Goal: Task Accomplishment & Management: Use online tool/utility

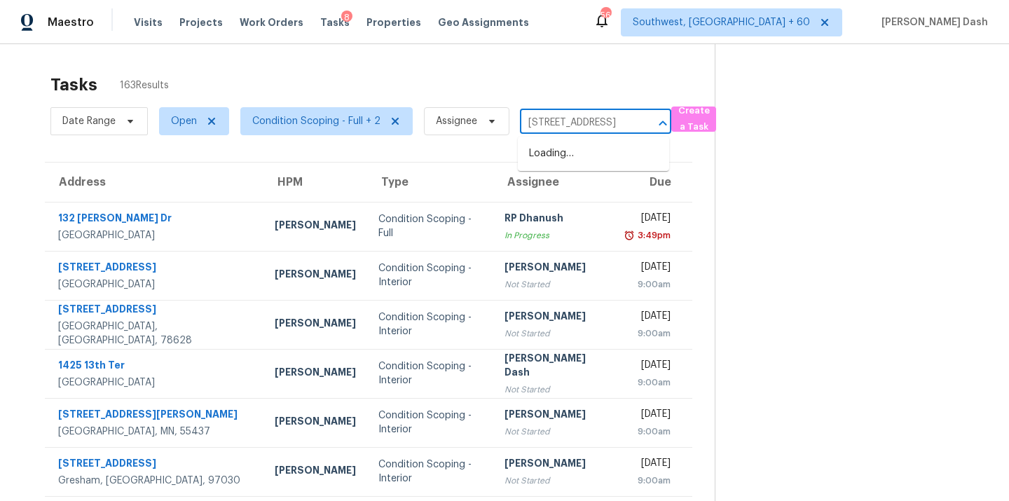
scroll to position [0, 115]
type input "[STREET_ADDRESS]"
click at [593, 102] on div "Tasks 163 Results" at bounding box center [382, 85] width 664 height 36
click at [592, 119] on input "text" at bounding box center [576, 123] width 112 height 22
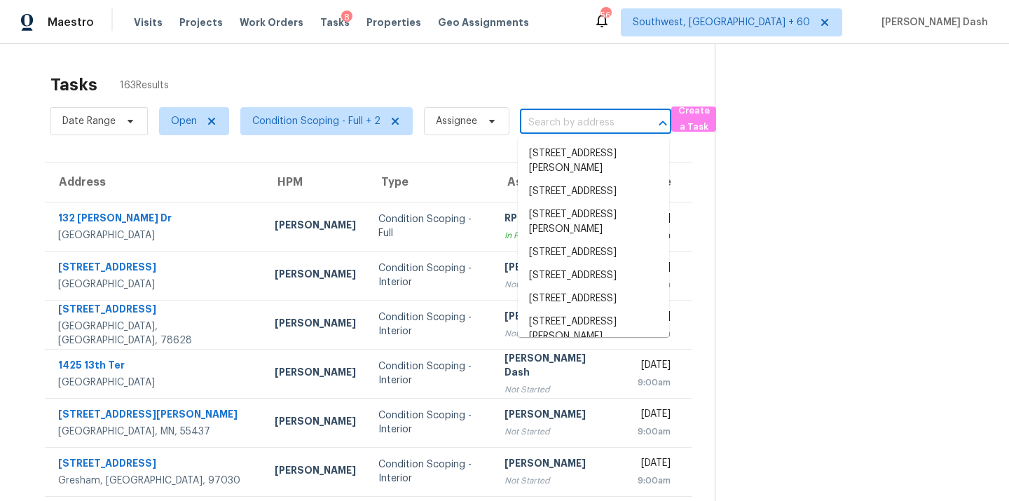
paste input "7708 Briarcliff Ct, North Richland Hills, TX 76182"
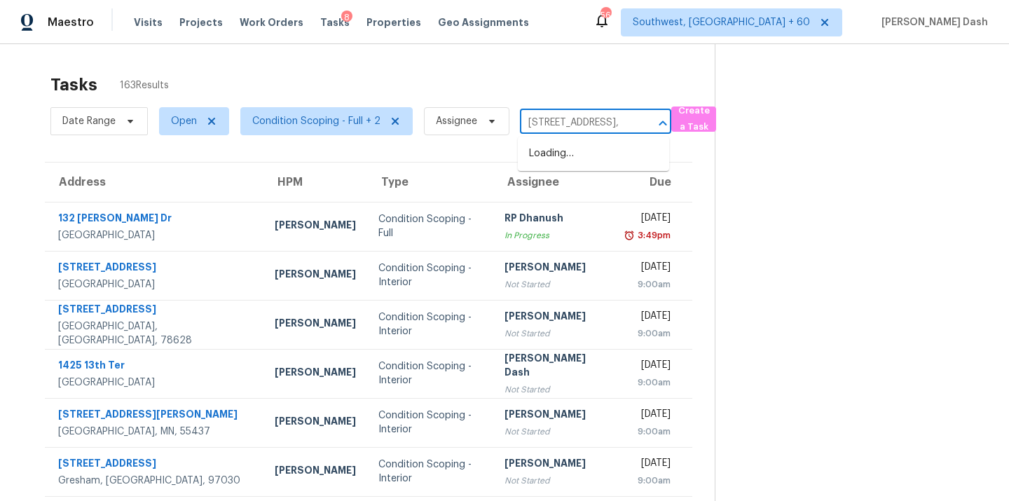
type input "7708 Briarcliff Ct, North Richland Hills"
click at [614, 159] on li "7708 Briarcliff Ct, North Richland Hills, TX 76182" at bounding box center [593, 153] width 151 height 23
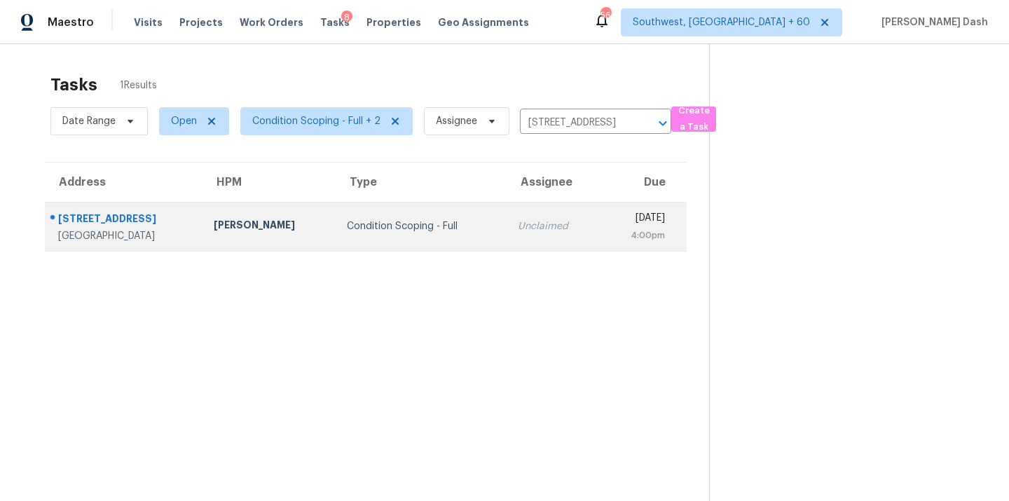
click at [464, 226] on td "Condition Scoping - Full" at bounding box center [420, 226] width 171 height 49
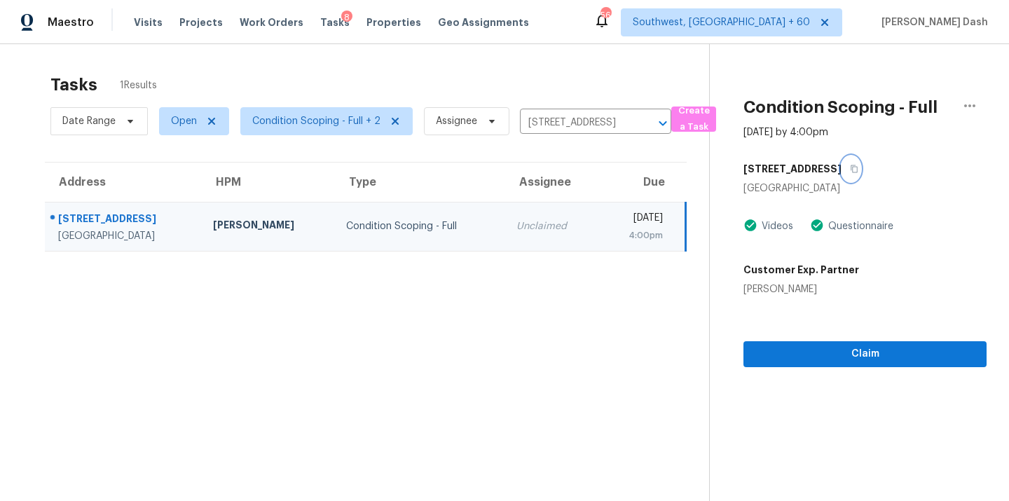
click at [850, 169] on icon "button" at bounding box center [854, 169] width 8 height 8
click at [834, 358] on span "Claim" at bounding box center [864, 354] width 221 height 18
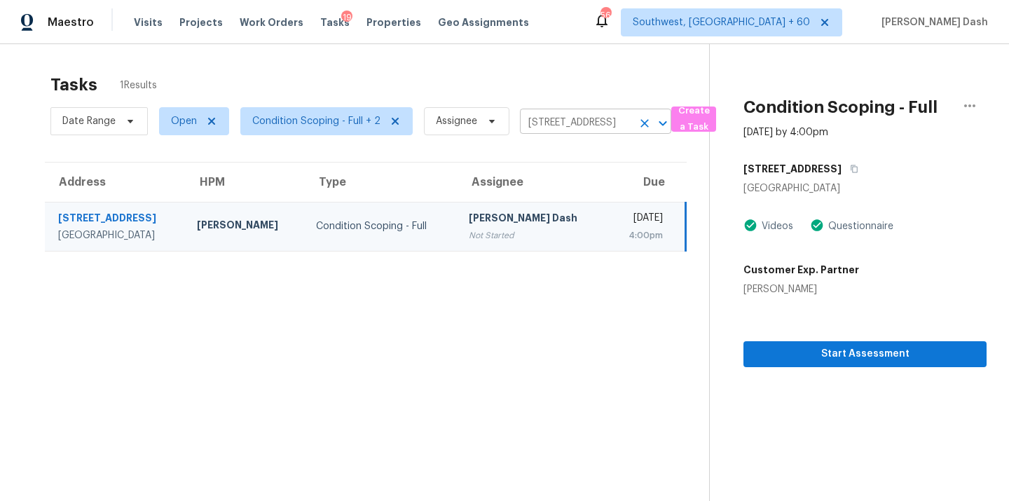
click at [588, 117] on input "7708 Briarcliff Ct, North Richland Hills, TX 76182" at bounding box center [576, 123] width 112 height 22
click at [549, 116] on input "7708 Briarcliff Ct, North Richland Hills, TX 76182" at bounding box center [576, 123] width 112 height 22
paste input "2607 Sailboat Dr, Houston, TX 77058"
click at [551, 127] on input "2607 Sailboat Dr, Houston, TX 770587708 Briarcliff Ct, North Richland Hills, TX…" at bounding box center [576, 123] width 112 height 22
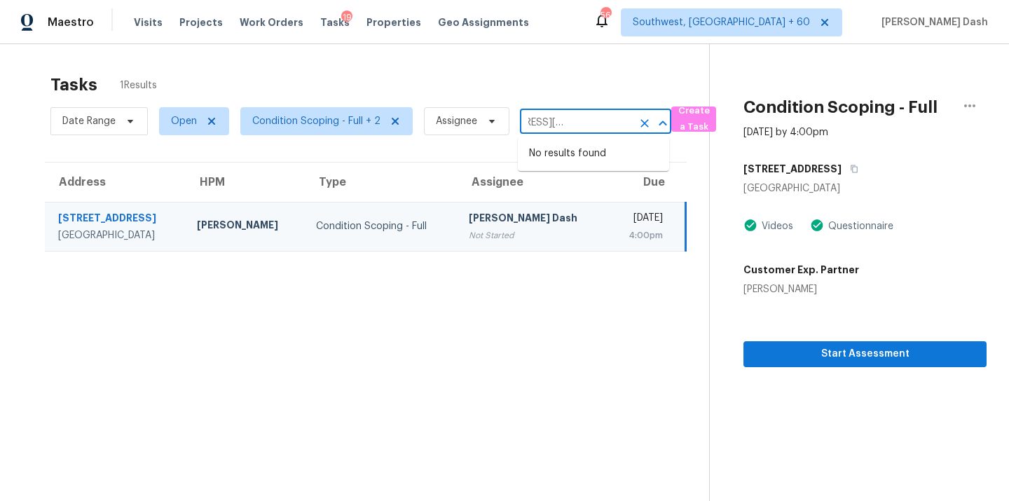
click at [628, 120] on input "2607 Sailboat Dr, Houston, TX 770587708 Briarcliff Ct, North Richland Hills, TX…" at bounding box center [576, 123] width 112 height 22
click at [617, 122] on input "2607 Sailboat Dr, Houston, TX 770587708 Briarcliff Ct, North Richland Hills, TX…" at bounding box center [576, 123] width 112 height 22
paste input "text"
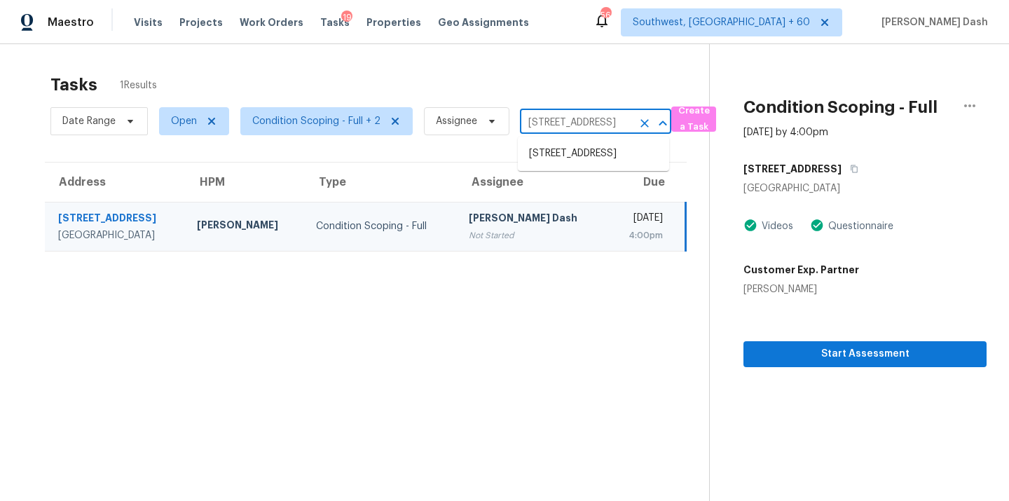
type input "2607 Sailboat Dr, Houston, TX 7705"
click at [602, 155] on li "2607 Sailboat Dr, Houston, TX 77058" at bounding box center [593, 153] width 151 height 23
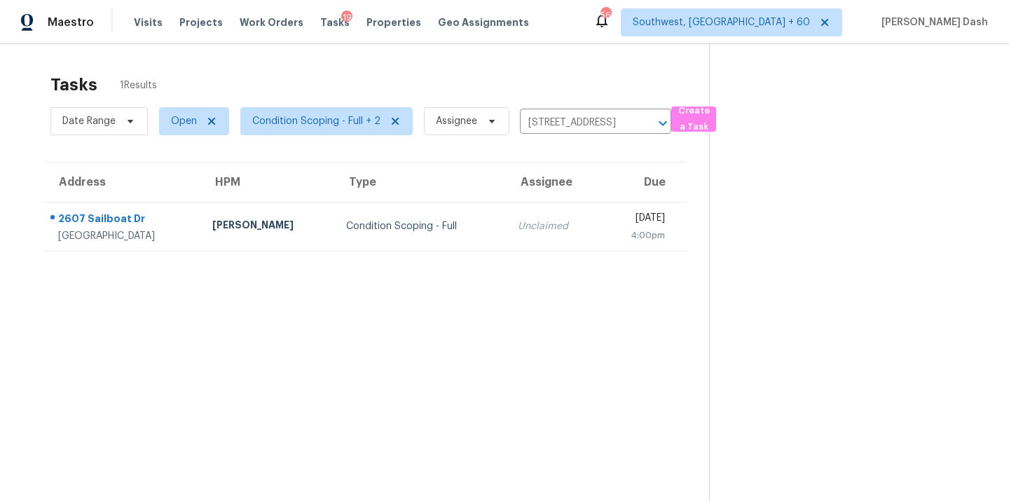
click at [518, 233] on div "Unclaimed" at bounding box center [553, 226] width 71 height 14
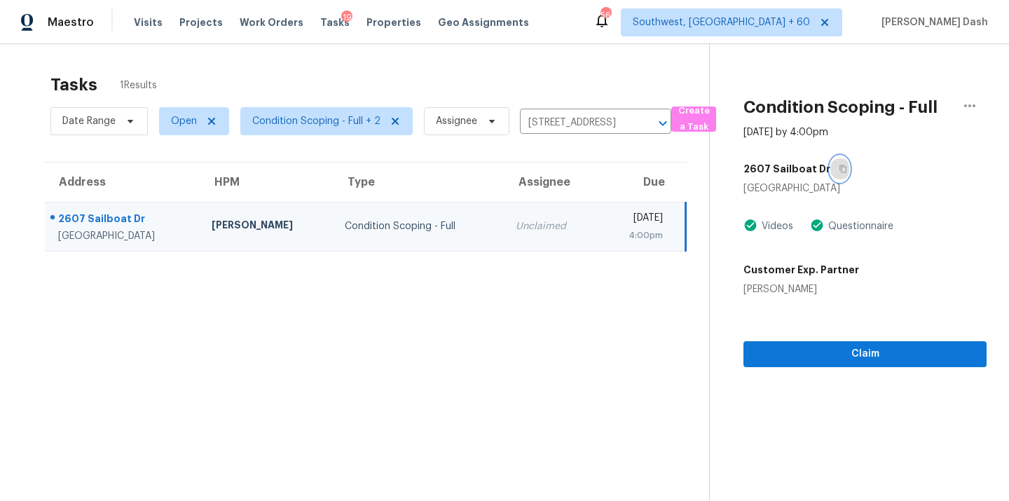
click at [838, 174] on button "button" at bounding box center [839, 168] width 19 height 25
click at [811, 344] on button "Claim" at bounding box center [864, 354] width 243 height 26
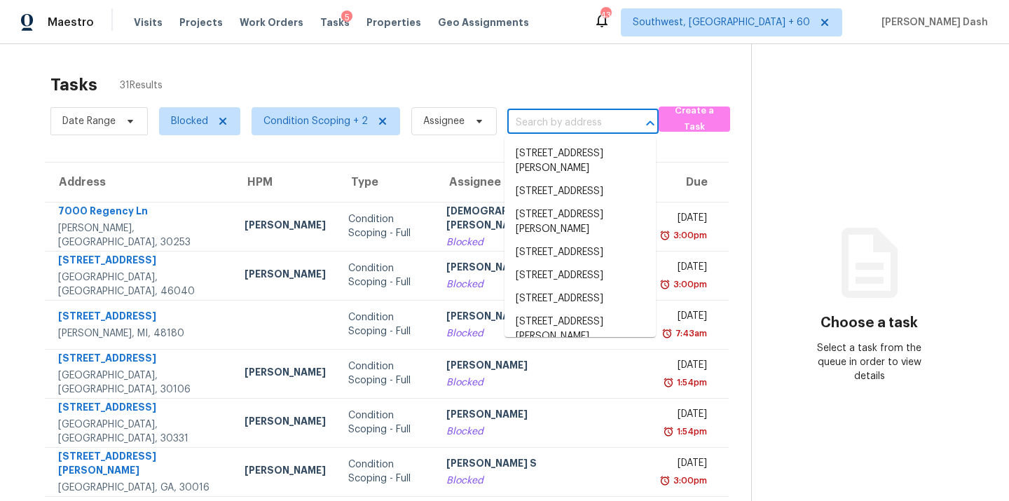
click at [529, 112] on input "text" at bounding box center [563, 123] width 112 height 22
